Goal: Task Accomplishment & Management: Manage account settings

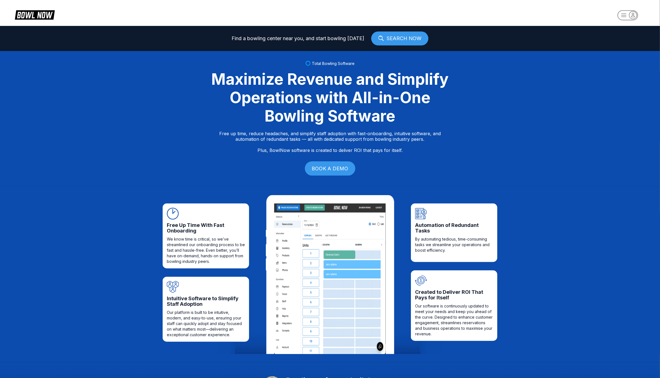
click at [631, 14] on icon "button" at bounding box center [634, 15] width 8 height 8
click at [621, 56] on div "Business Console" at bounding box center [627, 54] width 40 height 10
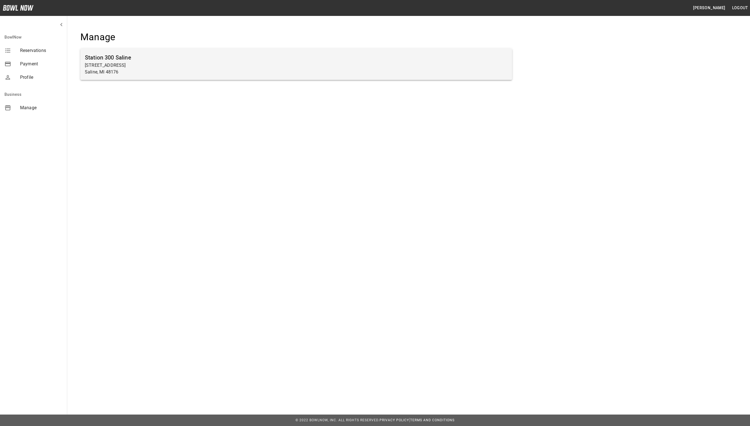
click at [207, 75] on p "Saline, MI 48176" at bounding box center [296, 72] width 423 height 7
